Goal: Check status: Check status

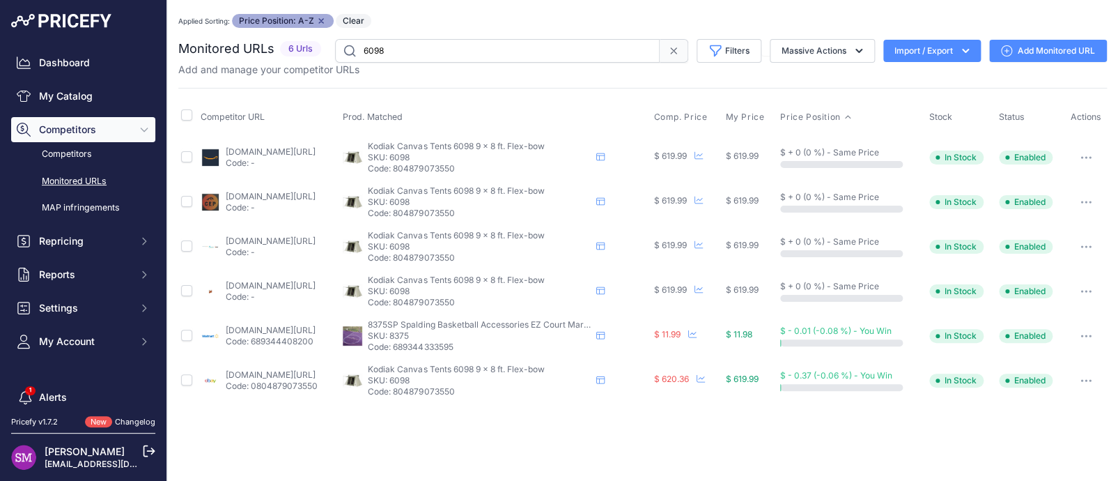
click at [301, 375] on link "[DOMAIN_NAME][URL]" at bounding box center [271, 374] width 90 height 10
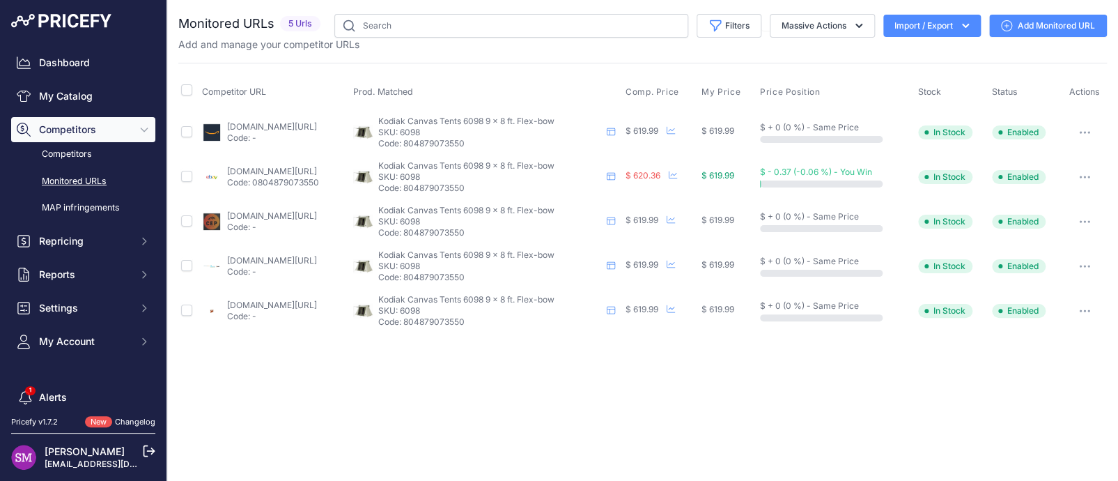
click at [1089, 178] on button "button" at bounding box center [1085, 177] width 28 height 20
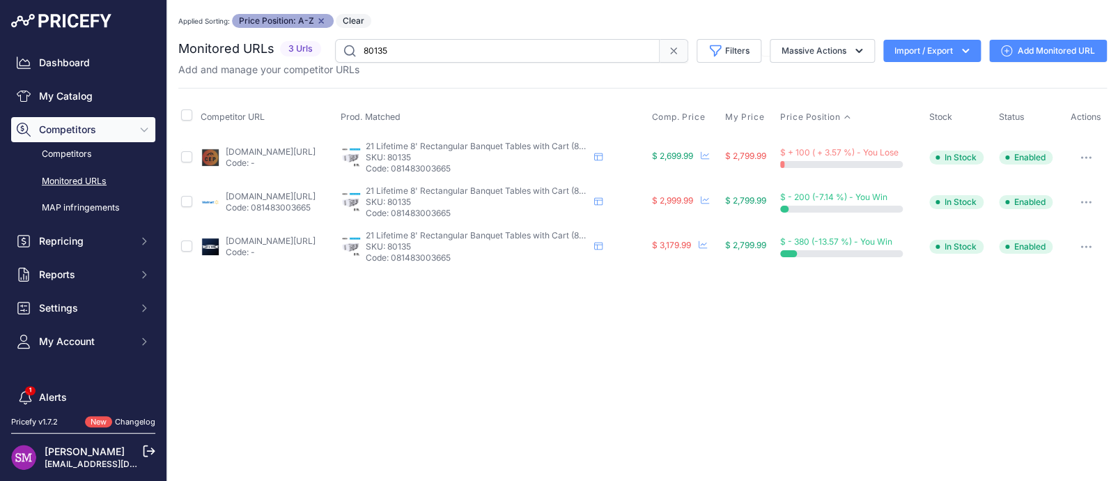
drag, startPoint x: 399, startPoint y: 45, endPoint x: 306, endPoint y: 31, distance: 94.5
click at [306, 31] on div "Applied Sorting: Price Position: A-Z Remove sort option Clear Monitored URLs No…" at bounding box center [642, 141] width 928 height 255
